Goal: Task Accomplishment & Management: Manage account settings

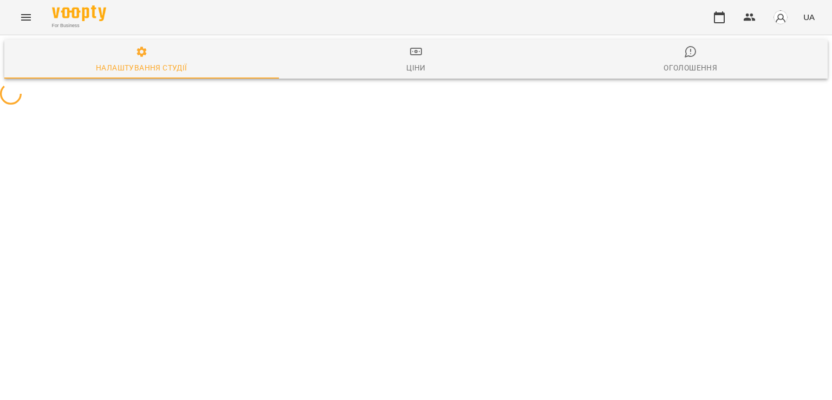
select select "**"
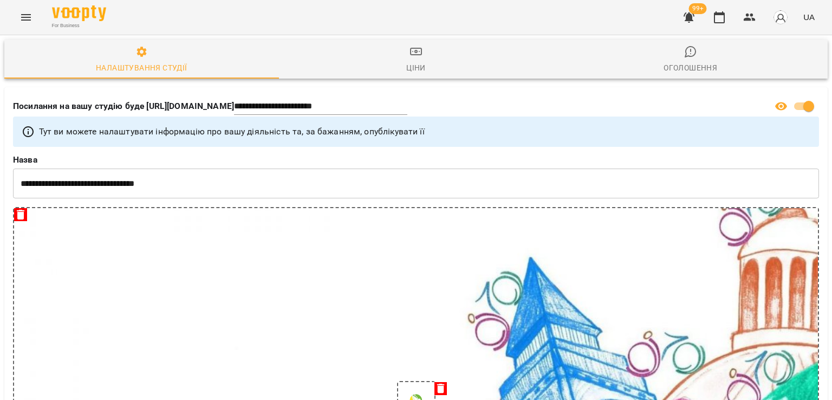
click at [690, 17] on icon "button" at bounding box center [689, 17] width 11 height 10
click at [693, 23] on icon "button" at bounding box center [689, 17] width 13 height 13
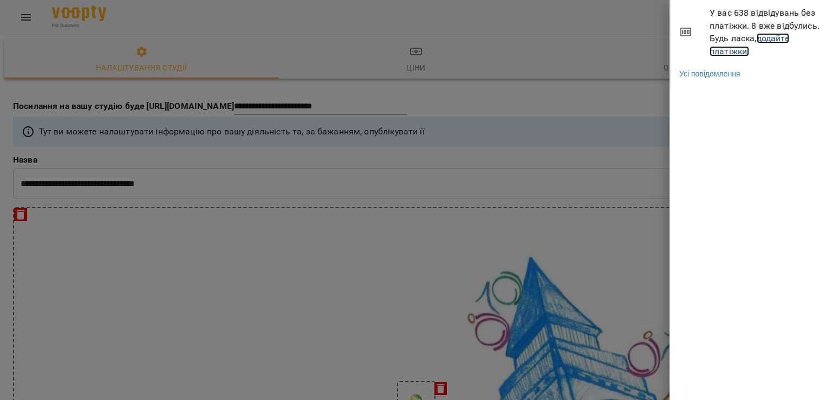
click at [768, 40] on link "додайте платіжки!" at bounding box center [750, 44] width 80 height 23
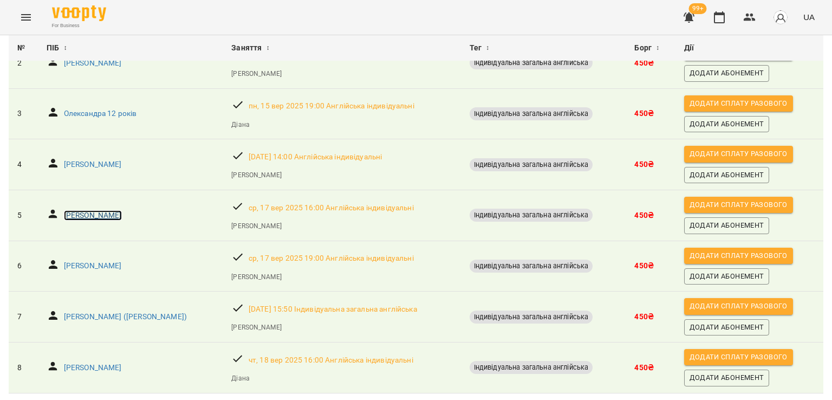
scroll to position [193, 0]
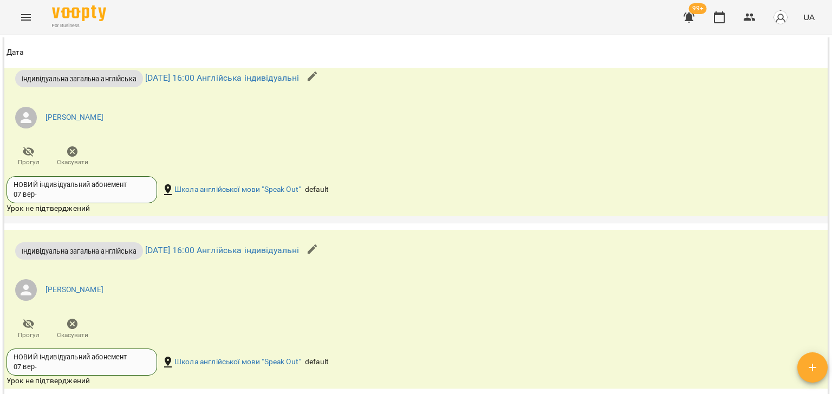
scroll to position [1122, 0]
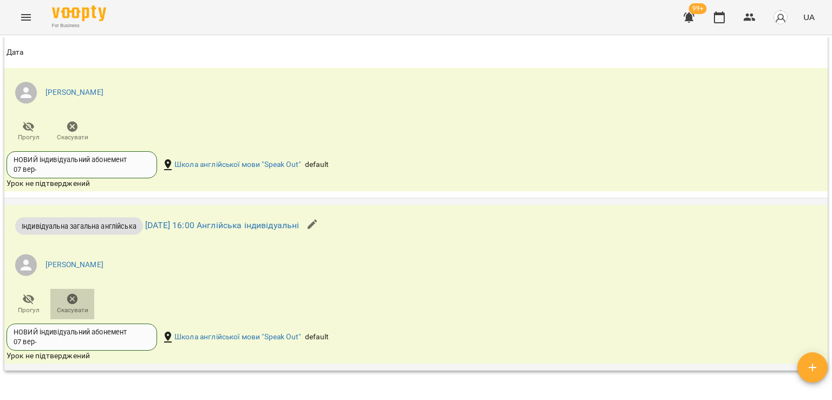
click at [76, 295] on icon "button" at bounding box center [72, 299] width 11 height 11
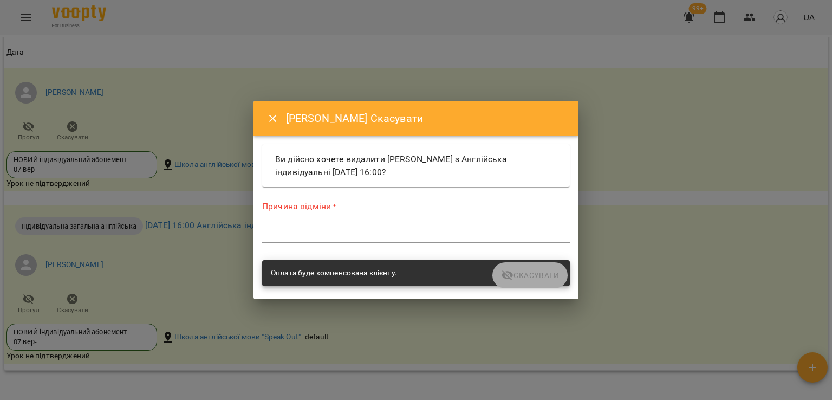
click at [288, 226] on div "*" at bounding box center [416, 233] width 308 height 17
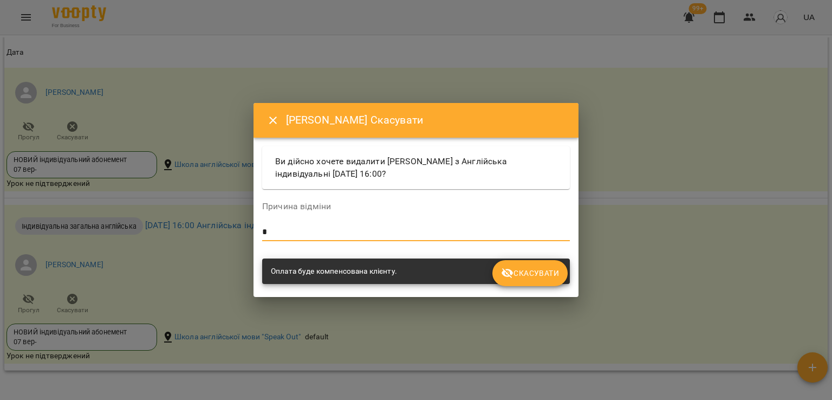
type textarea "*"
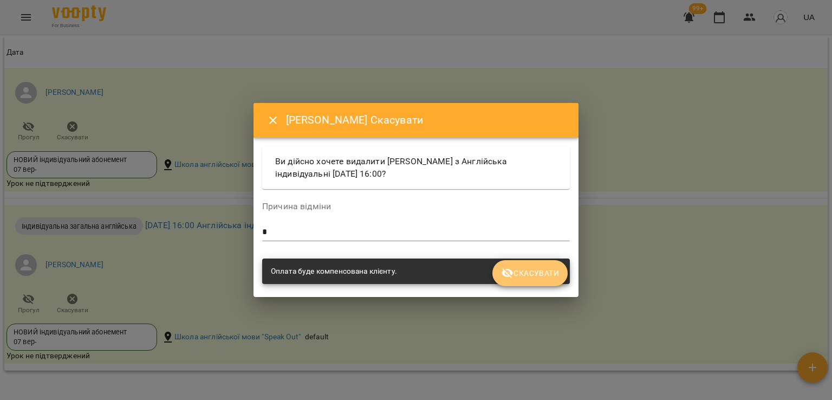
click at [524, 277] on span "Скасувати" at bounding box center [530, 273] width 58 height 13
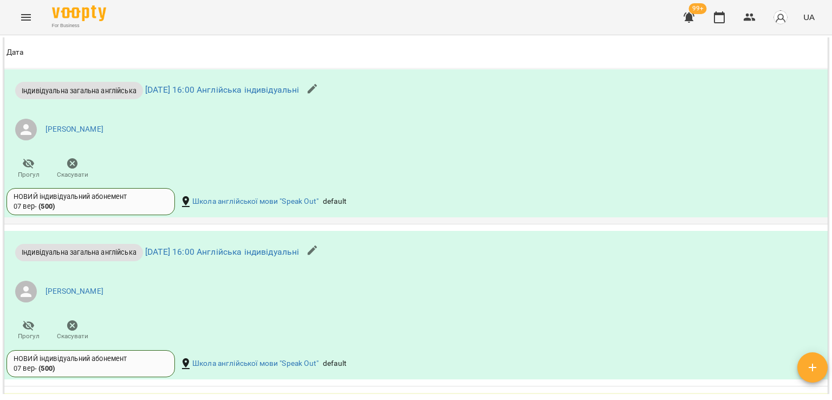
scroll to position [754, 0]
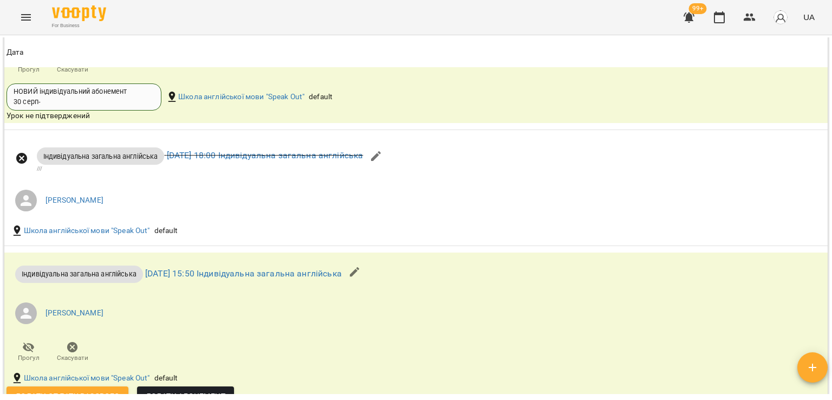
scroll to position [705, 0]
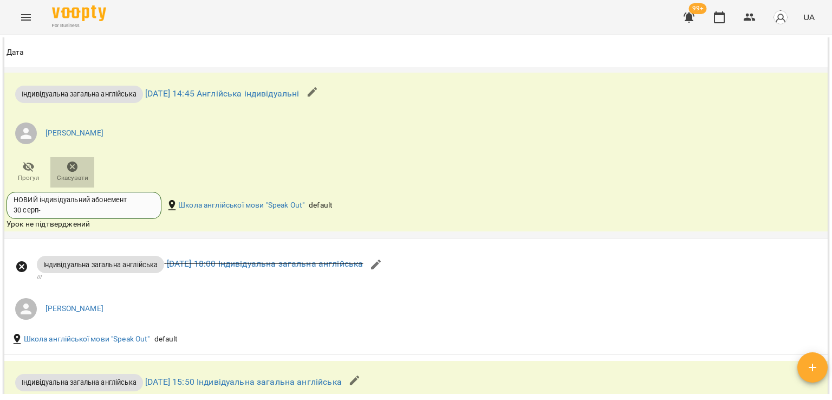
click at [77, 164] on icon "button" at bounding box center [72, 166] width 13 height 13
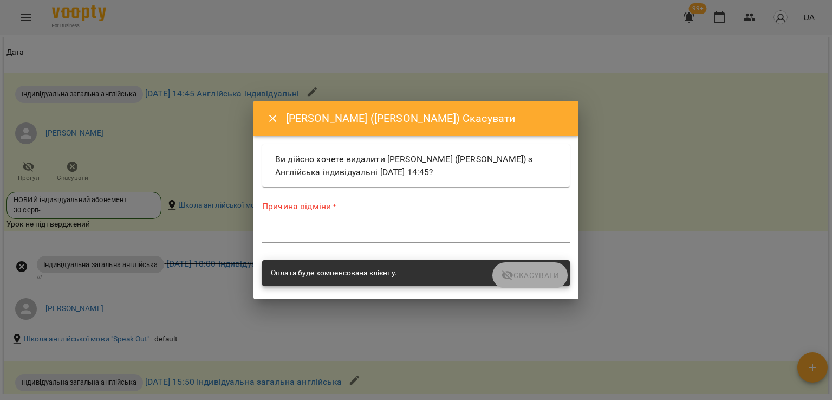
click at [287, 237] on textarea at bounding box center [416, 234] width 308 height 10
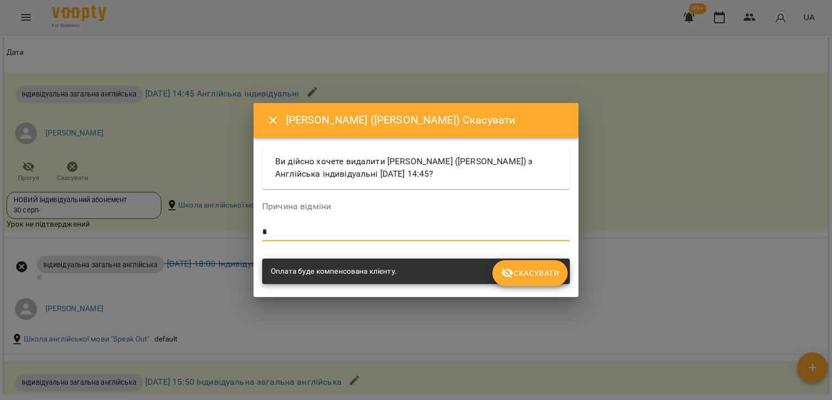
type textarea "*"
click at [537, 280] on button "Скасувати" at bounding box center [529, 273] width 75 height 26
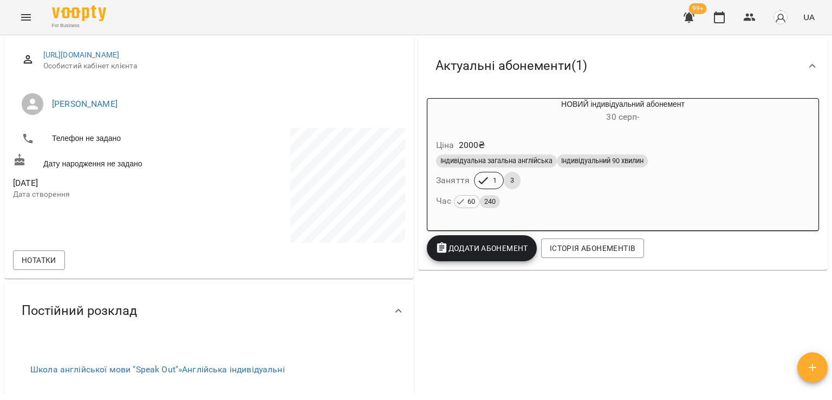
scroll to position [112, 0]
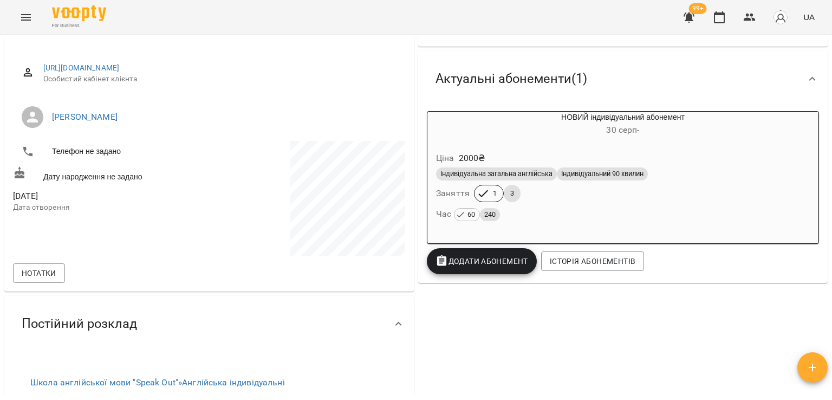
click at [555, 202] on div "Індивідуальна загальна англійська Індивідуальний 90 хвилин Заняття 1 3 Час 60 2…" at bounding box center [623, 194] width 378 height 59
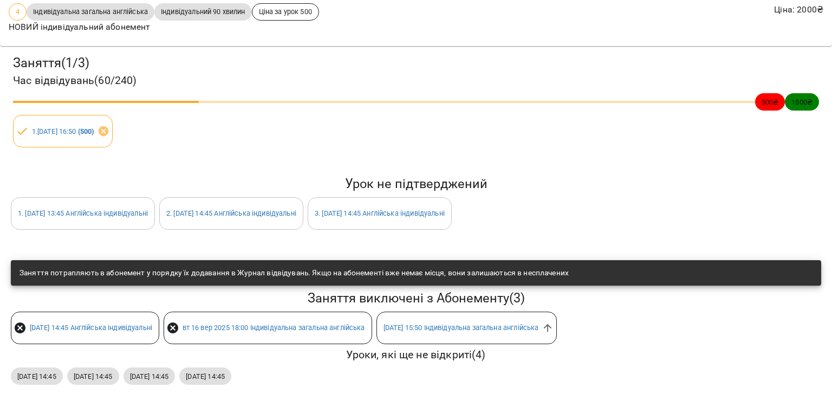
scroll to position [0, 0]
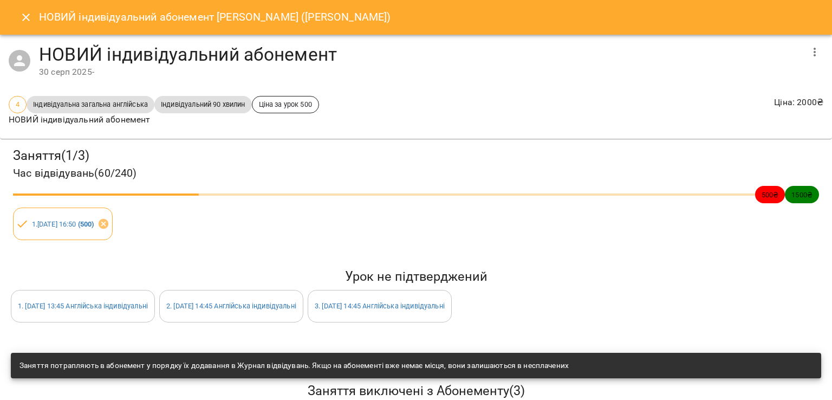
click at [22, 17] on icon "Close" at bounding box center [26, 17] width 13 height 13
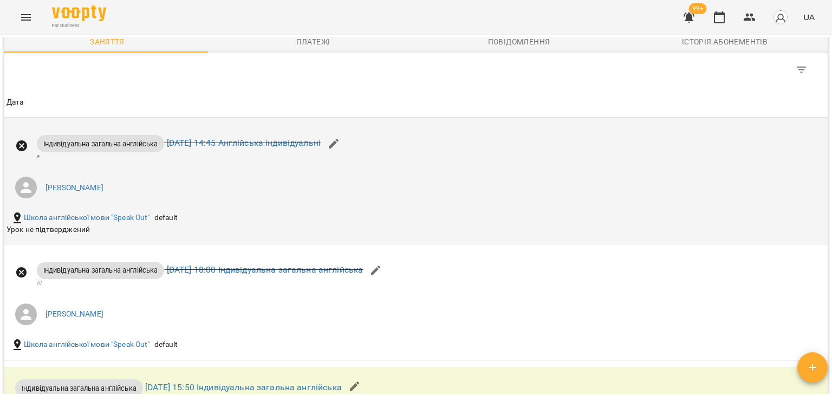
scroll to position [546, 0]
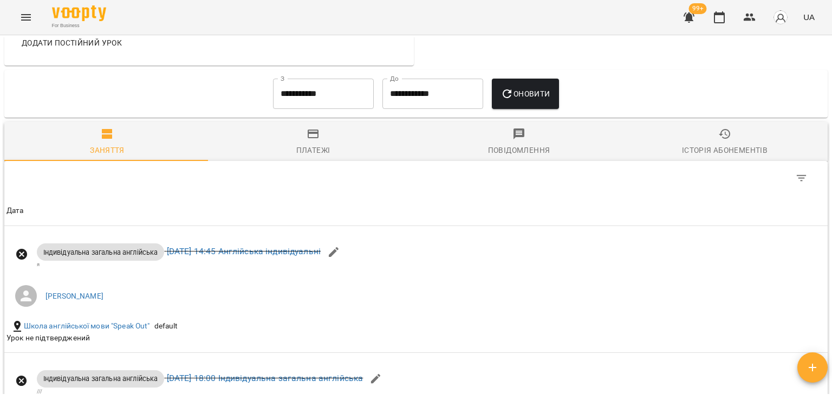
click at [338, 98] on input "**********" at bounding box center [323, 94] width 101 height 30
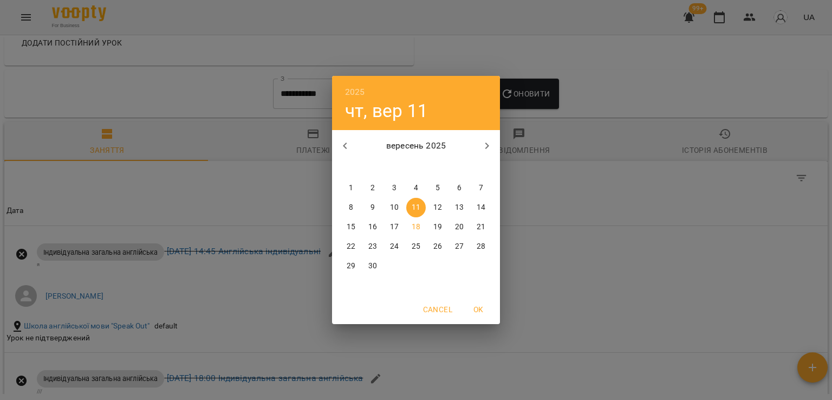
click at [347, 151] on icon "button" at bounding box center [345, 145] width 13 height 13
click at [462, 269] on p "30" at bounding box center [459, 266] width 9 height 11
type input "**********"
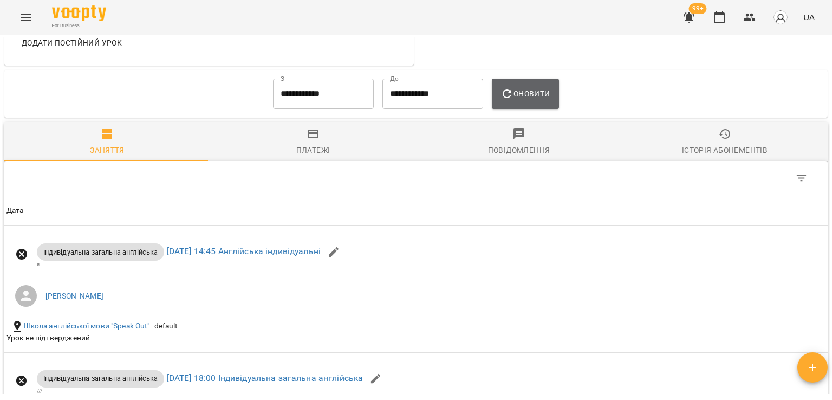
click at [546, 101] on button "Оновити" at bounding box center [525, 94] width 67 height 30
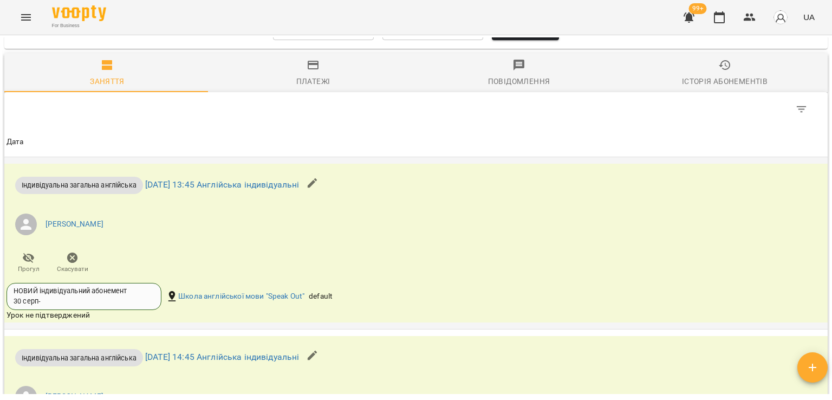
scroll to position [708, 0]
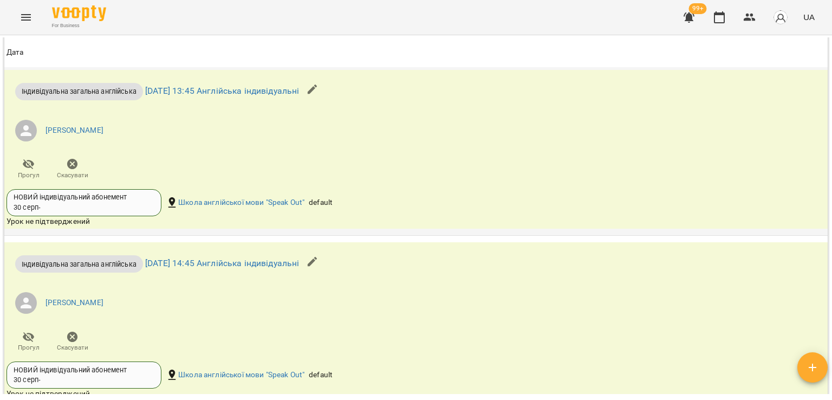
click at [76, 171] on span "Скасувати" at bounding box center [72, 175] width 31 height 9
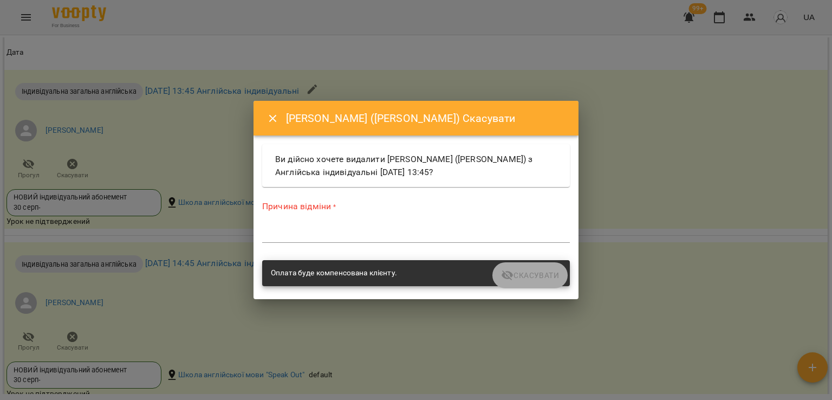
click at [287, 222] on div "Причина відміни * *" at bounding box center [416, 223] width 308 height 47
click at [287, 225] on div "*" at bounding box center [416, 233] width 308 height 17
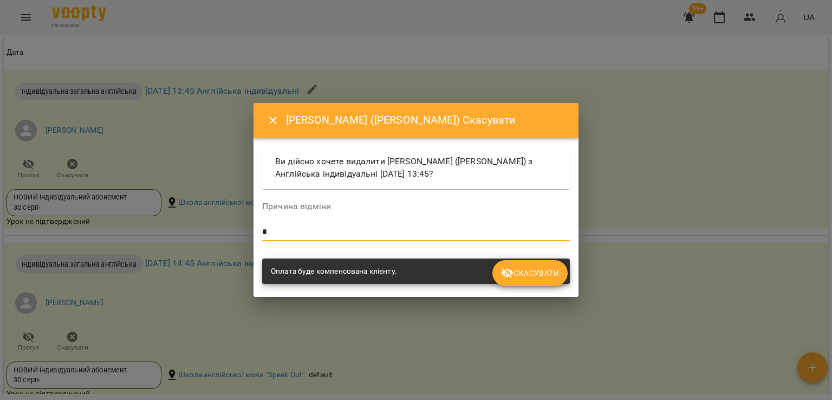
type textarea "*"
click at [551, 268] on span "Скасувати" at bounding box center [530, 273] width 58 height 13
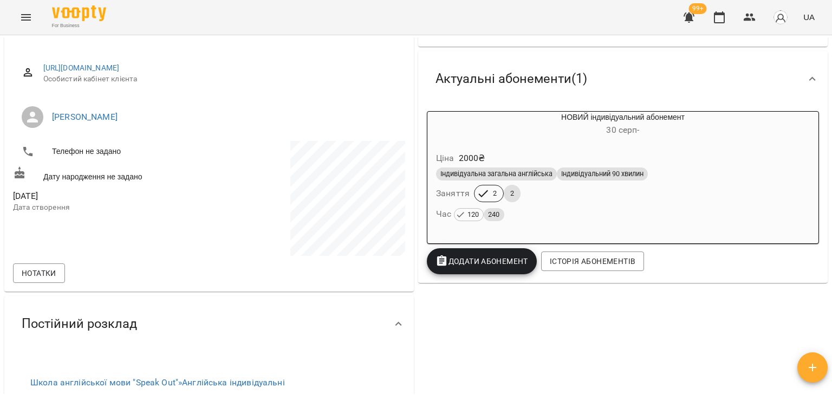
scroll to position [0, 0]
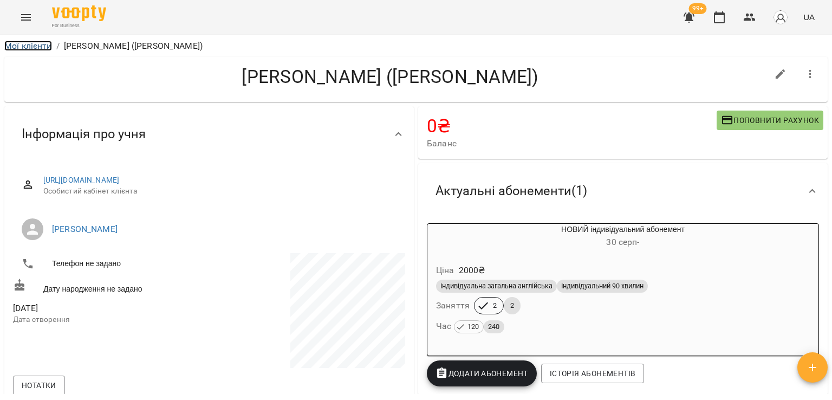
click at [33, 46] on link "Мої клієнти" at bounding box center [28, 46] width 48 height 10
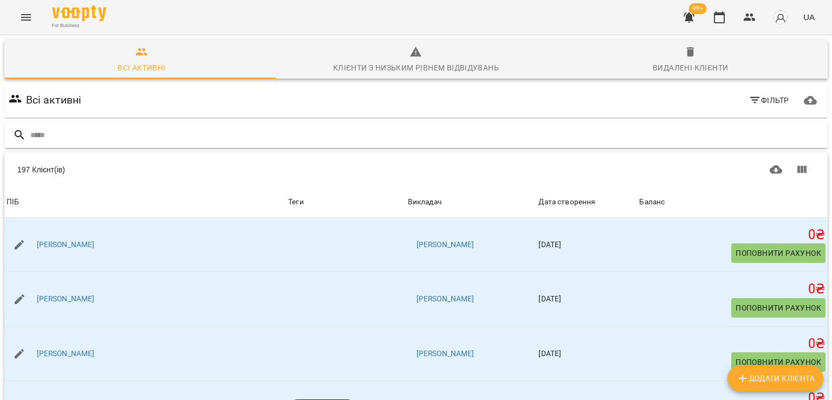
click at [88, 133] on input "text" at bounding box center [426, 135] width 793 height 18
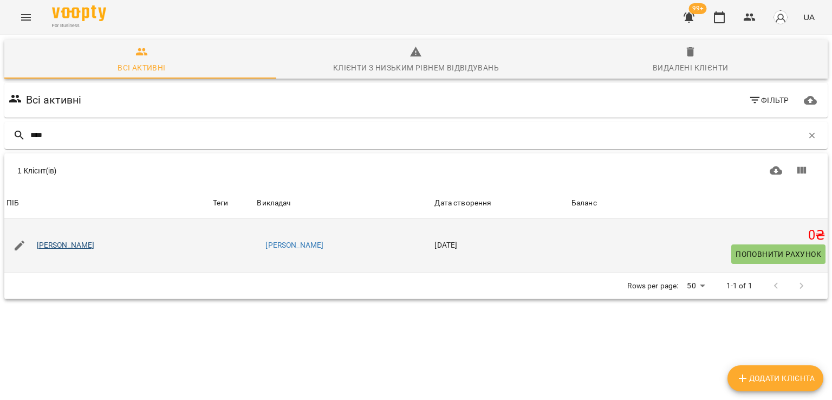
type input "****"
click at [81, 246] on link "Тетяна Краснолуцька" at bounding box center [66, 245] width 58 height 11
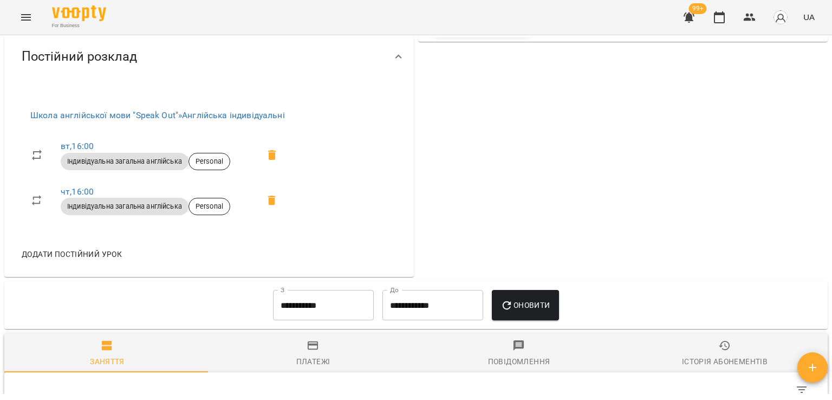
scroll to position [596, 0]
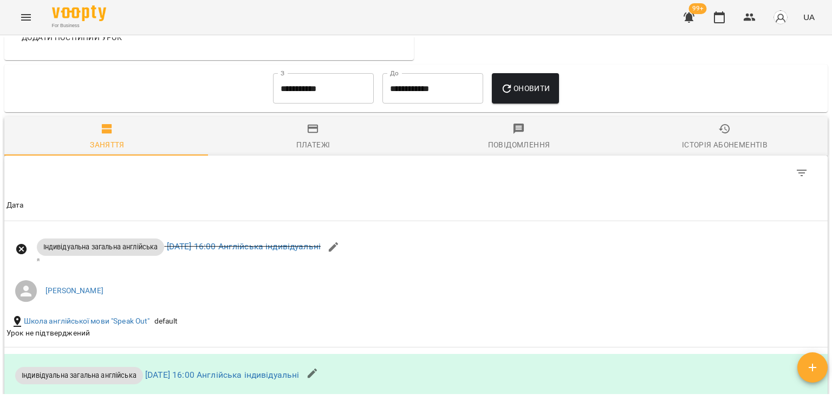
click at [308, 148] on div "Платежі" at bounding box center [313, 144] width 34 height 13
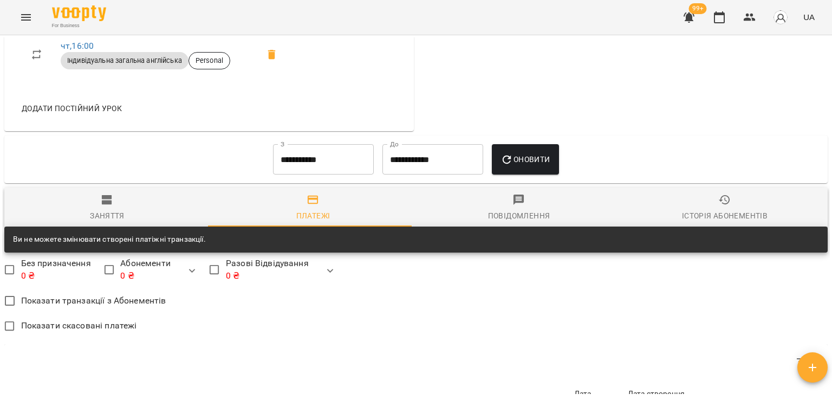
scroll to position [524, 0]
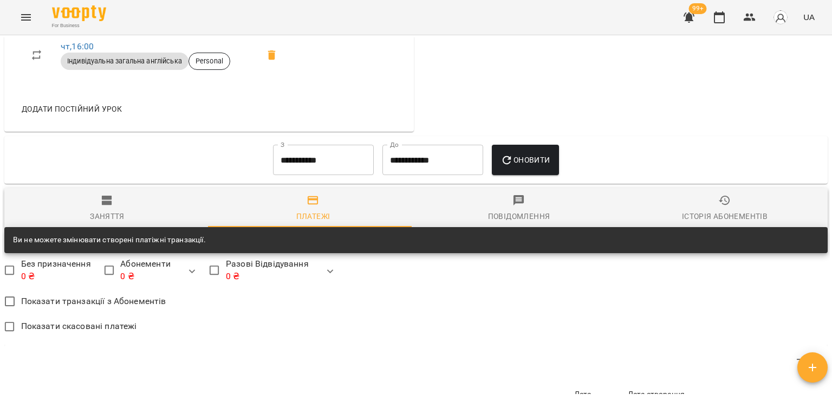
click at [338, 151] on input "**********" at bounding box center [323, 160] width 101 height 30
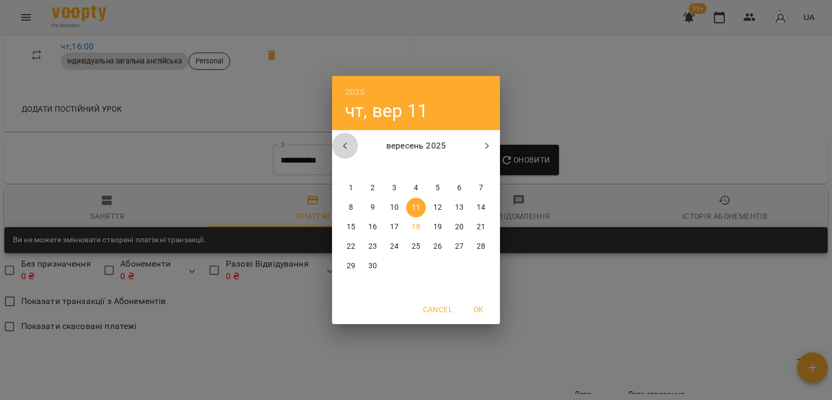
click at [356, 150] on button "button" at bounding box center [345, 146] width 26 height 26
click at [355, 246] on span "18" at bounding box center [351, 246] width 20 height 11
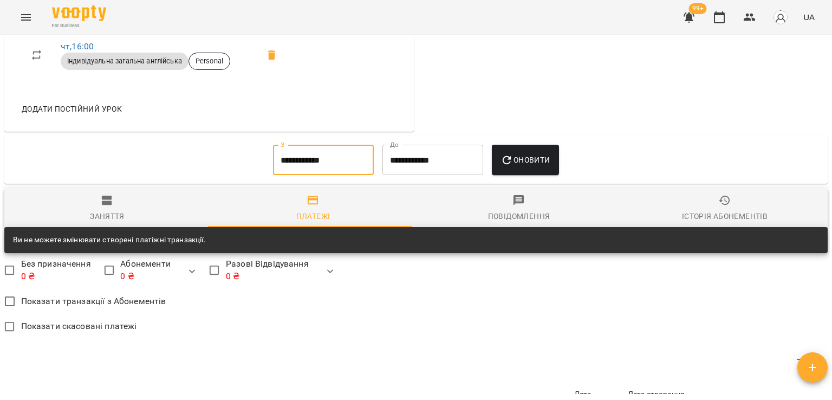
click at [509, 154] on icon "button" at bounding box center [507, 160] width 13 height 13
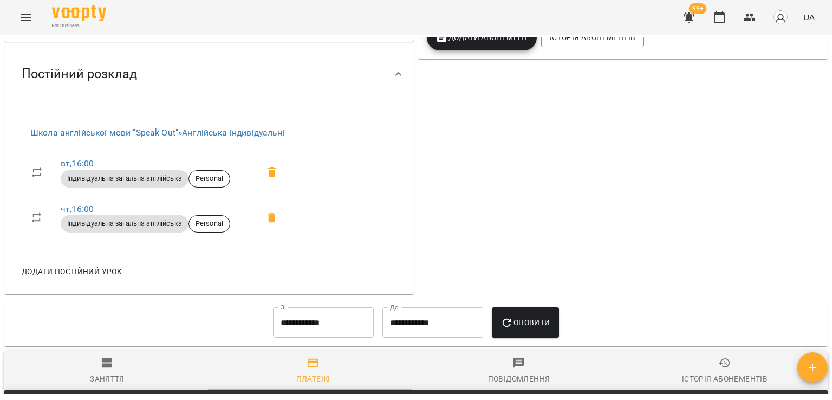
scroll to position [470, 0]
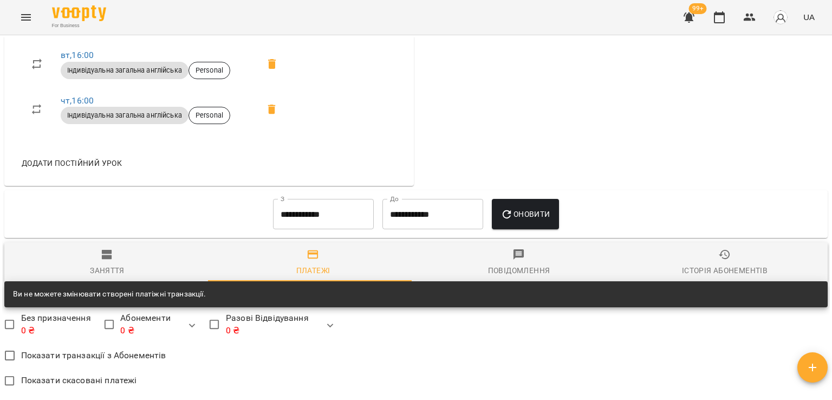
click at [362, 204] on input "**********" at bounding box center [323, 214] width 101 height 30
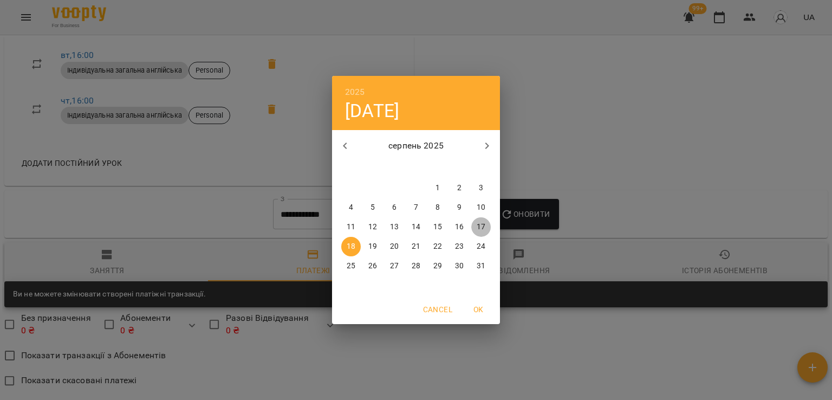
click at [489, 223] on span "17" at bounding box center [481, 227] width 20 height 11
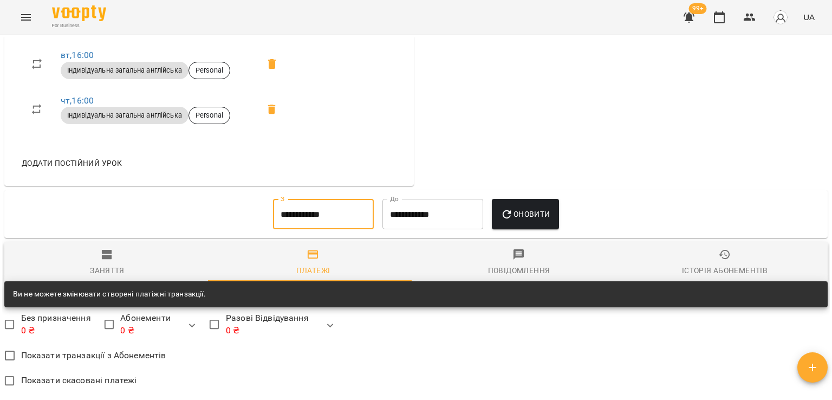
click at [528, 218] on span "Оновити" at bounding box center [525, 213] width 49 height 13
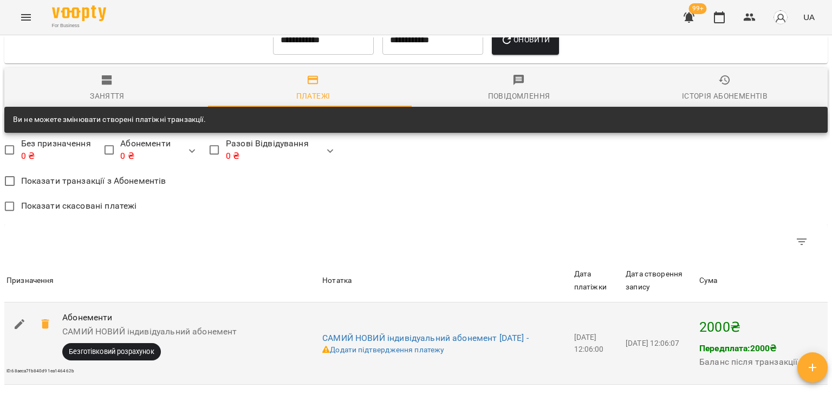
scroll to position [524, 0]
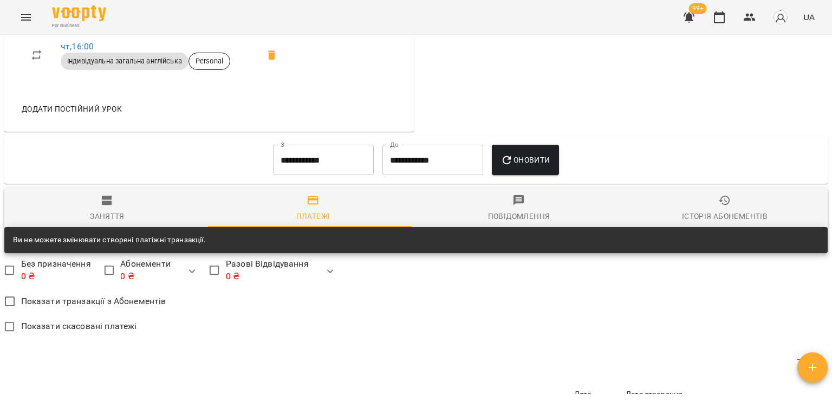
click at [127, 196] on span "Заняття" at bounding box center [107, 208] width 193 height 29
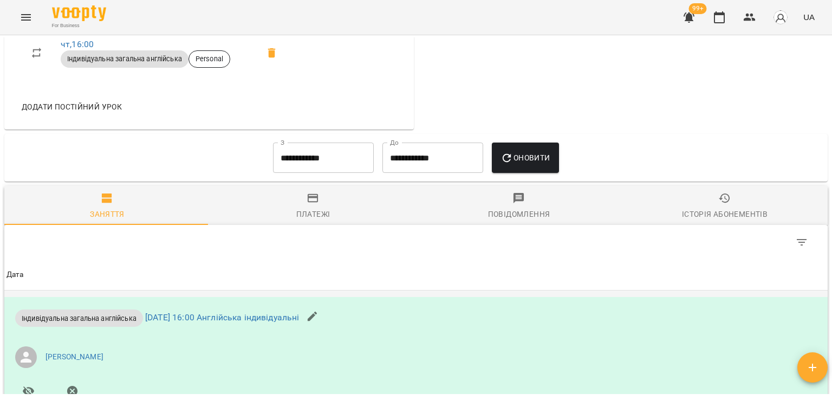
scroll to position [495, 0]
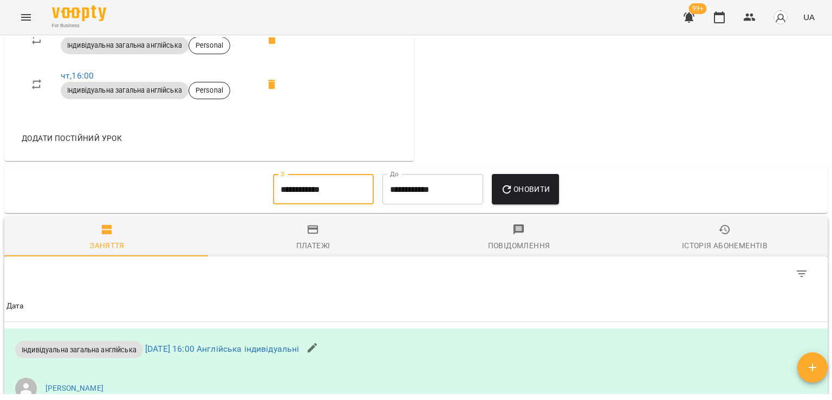
click at [353, 200] on input "**********" at bounding box center [323, 189] width 101 height 30
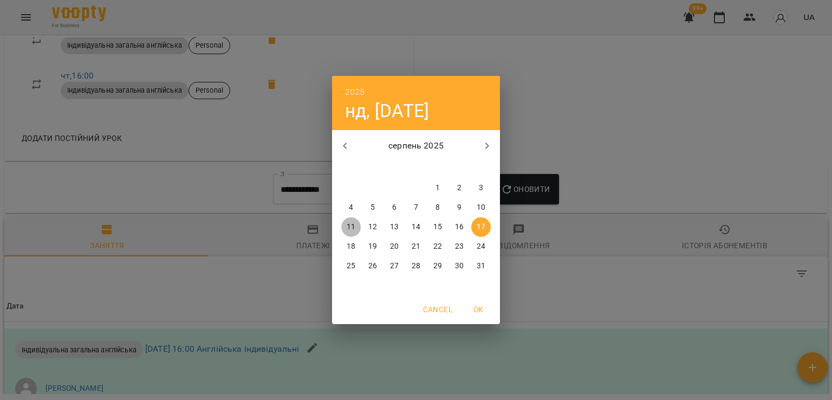
click at [352, 235] on button "11" at bounding box center [351, 227] width 20 height 20
type input "**********"
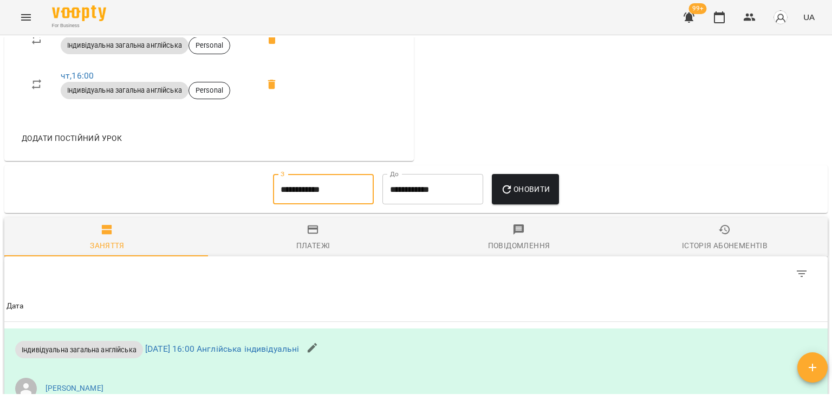
click at [514, 194] on icon "button" at bounding box center [507, 189] width 13 height 13
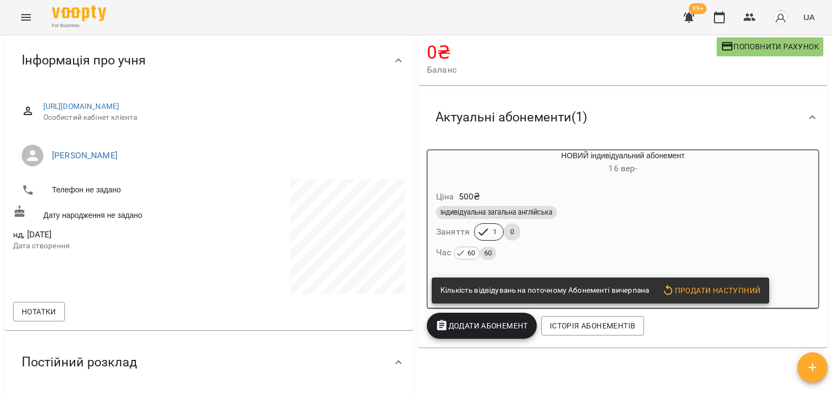
scroll to position [163, 0]
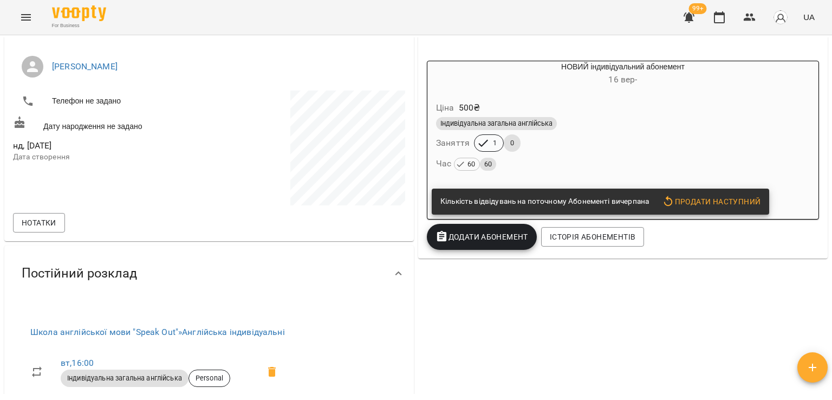
click at [514, 128] on span "Індивідуальна загальна англійська" at bounding box center [496, 124] width 121 height 10
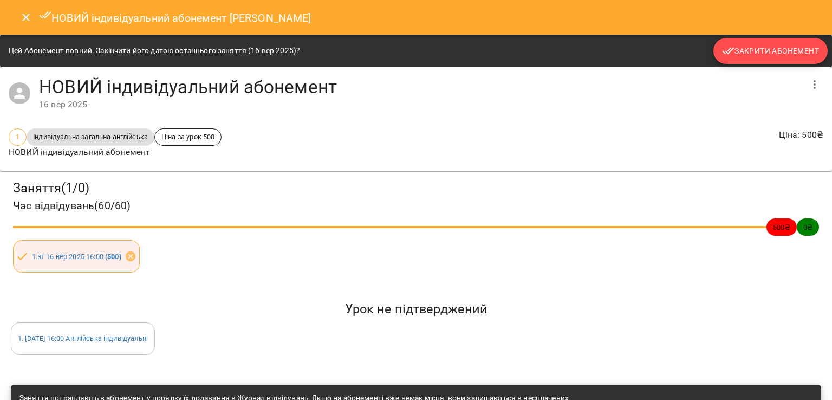
click at [726, 53] on icon "button" at bounding box center [728, 50] width 13 height 13
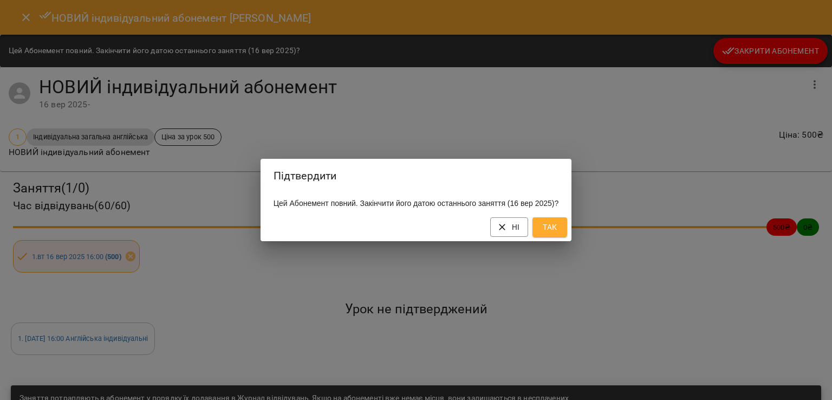
click at [542, 237] on button "Так" at bounding box center [550, 227] width 35 height 20
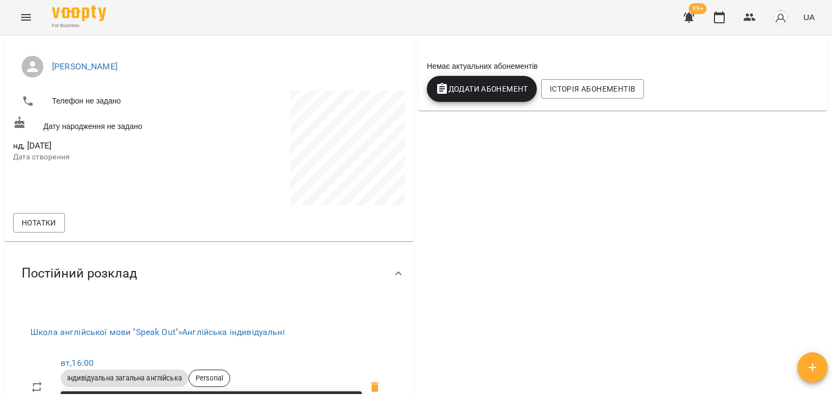
click at [509, 101] on button "Додати Абонемент" at bounding box center [482, 89] width 110 height 26
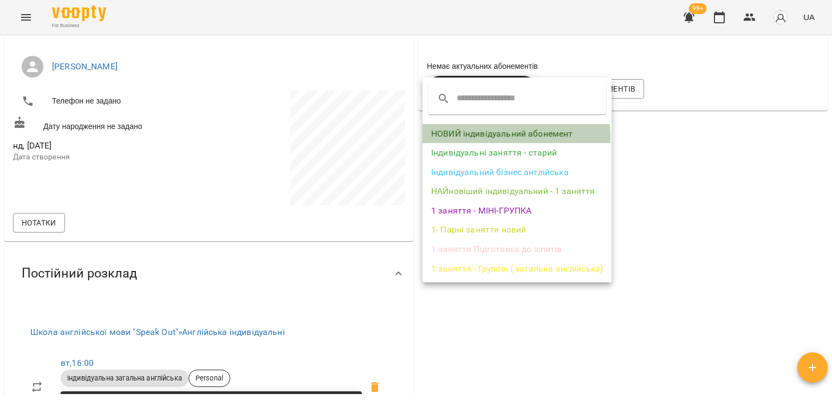
click at [491, 138] on li "НОВИЙ індивідуальний абонемент" at bounding box center [517, 134] width 189 height 20
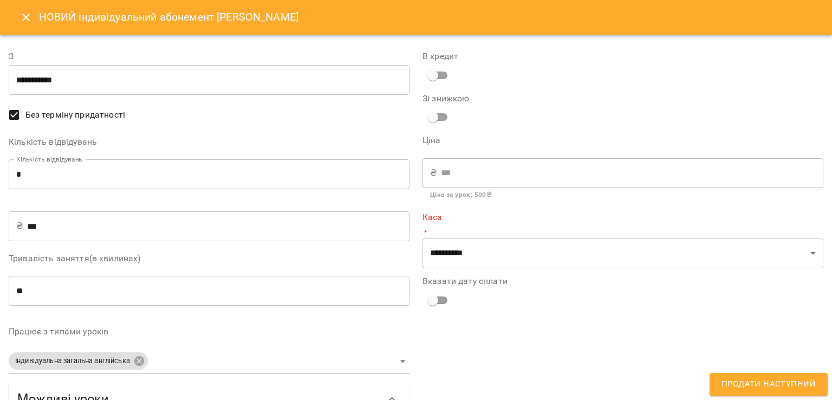
click at [494, 236] on p "*" at bounding box center [623, 233] width 401 height 11
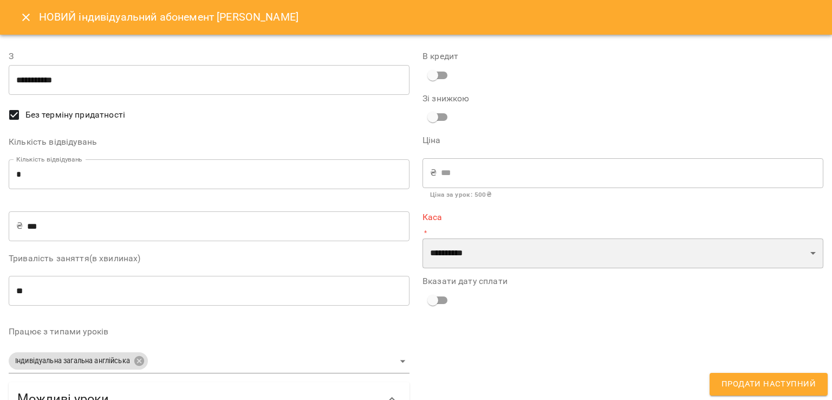
click at [489, 251] on select "**********" at bounding box center [623, 253] width 401 height 30
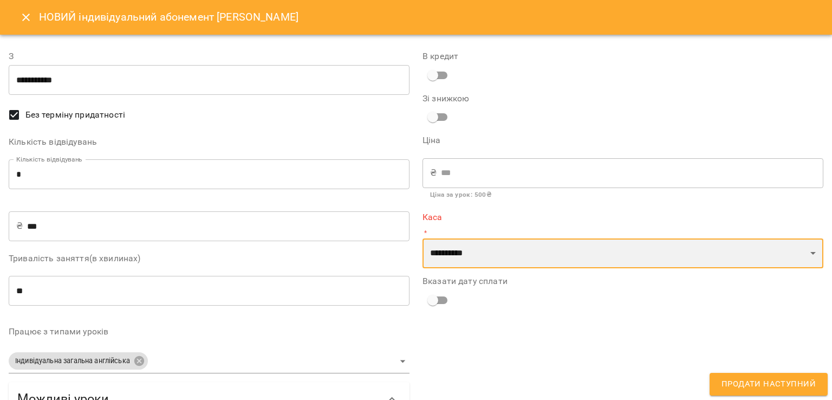
select select "****"
click at [423, 238] on select "**********" at bounding box center [623, 253] width 401 height 30
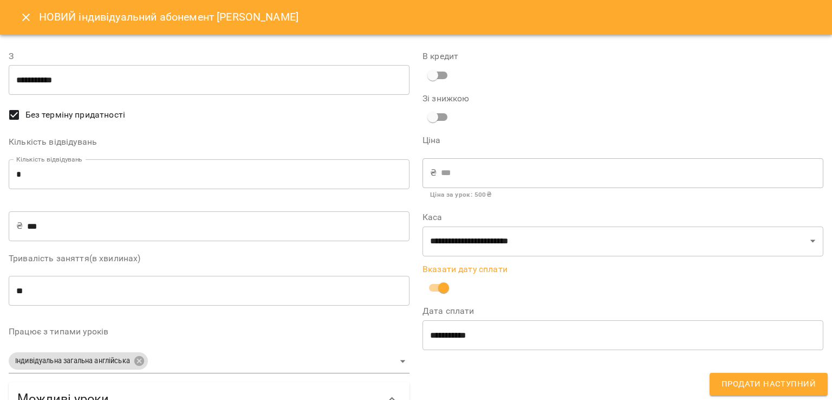
drag, startPoint x: 731, startPoint y: 390, endPoint x: 725, endPoint y: 393, distance: 6.5
click at [731, 391] on button "Продати наступний" at bounding box center [769, 384] width 118 height 23
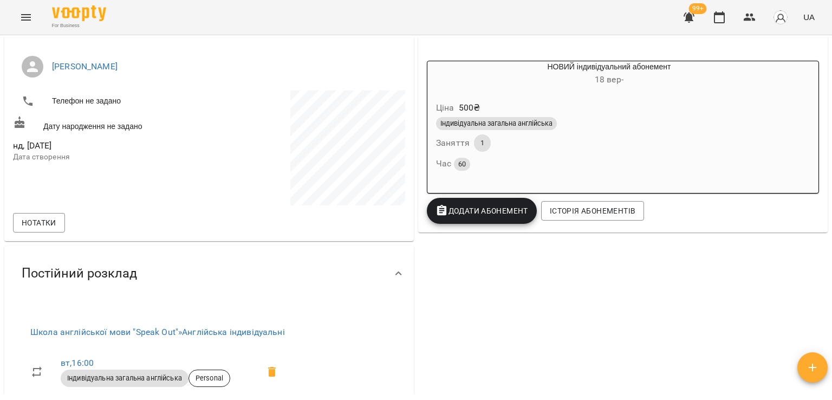
scroll to position [0, 0]
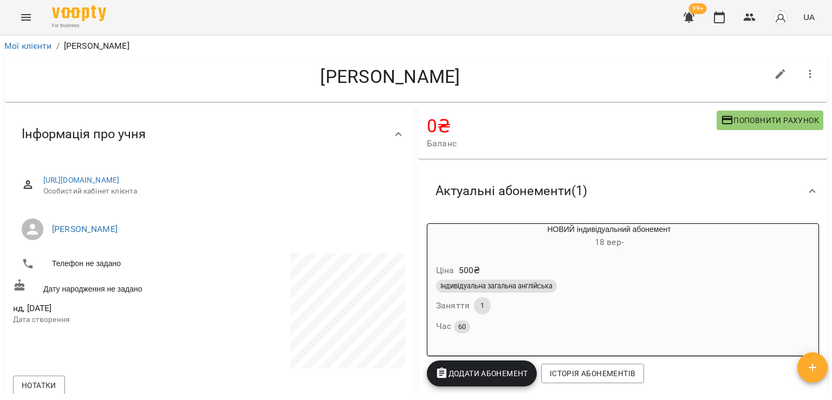
click at [682, 21] on button "button" at bounding box center [689, 17] width 26 height 26
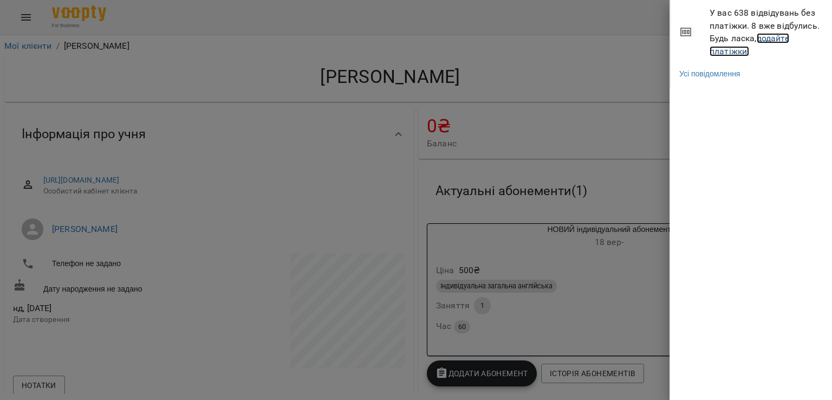
click at [731, 54] on link "додайте платіжки!" at bounding box center [750, 44] width 80 height 23
